Goal: Find contact information: Find contact information

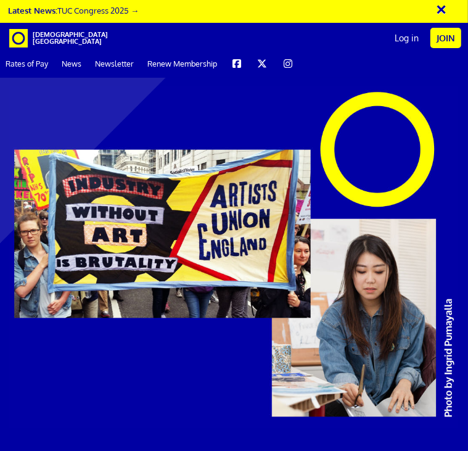
scroll to position [4807, 0]
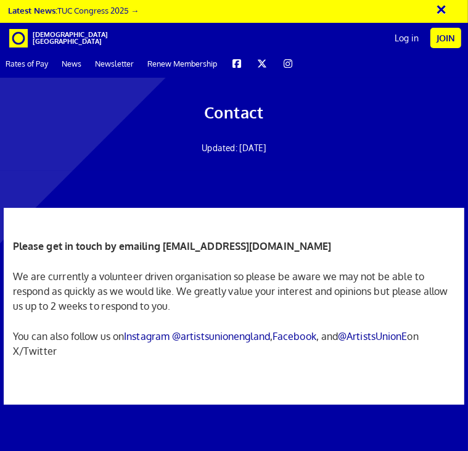
scroll to position [0, 181]
drag, startPoint x: 322, startPoint y: 182, endPoint x: 160, endPoint y: 188, distance: 162.2
click at [160, 239] on p "Please get in touch by emailing [EMAIL_ADDRESS][DOMAIN_NAME]" at bounding box center [234, 246] width 442 height 15
click at [298, 240] on strong "Please get in touch by emailing [EMAIL_ADDRESS][DOMAIN_NAME]" at bounding box center [172, 246] width 319 height 12
drag, startPoint x: 323, startPoint y: 187, endPoint x: 162, endPoint y: 182, distance: 161.0
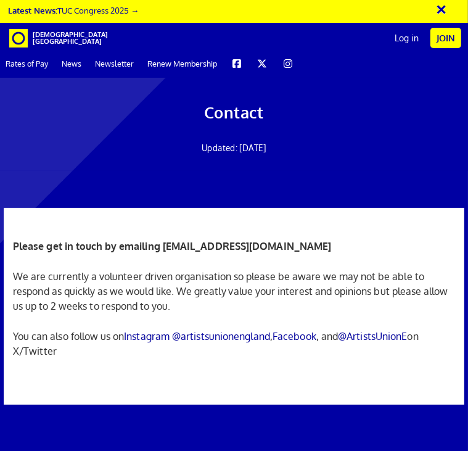
click at [162, 239] on p "Please get in touch by emailing [EMAIL_ADDRESS][DOMAIN_NAME]" at bounding box center [234, 246] width 442 height 15
copy strong "[EMAIL_ADDRESS][DOMAIN_NAME]"
